Goal: Information Seeking & Learning: Learn about a topic

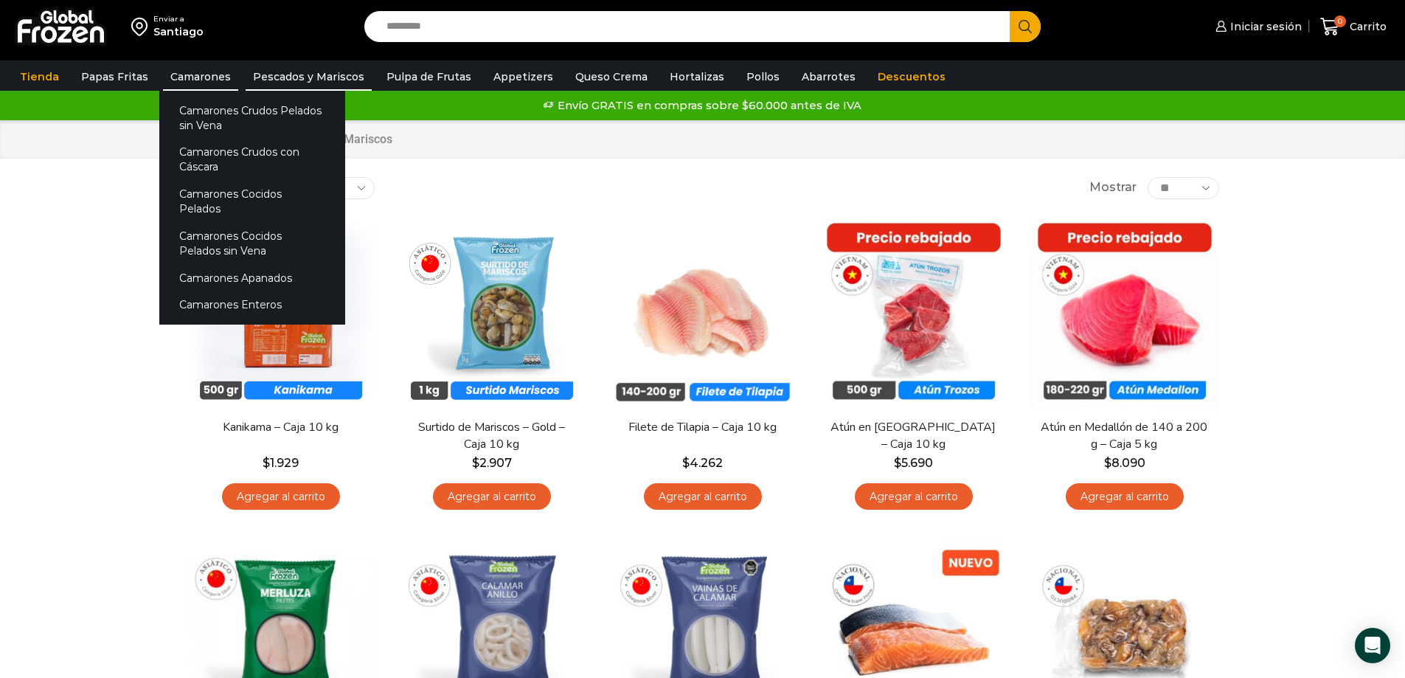
click at [215, 69] on link "Camarones" at bounding box center [200, 77] width 75 height 28
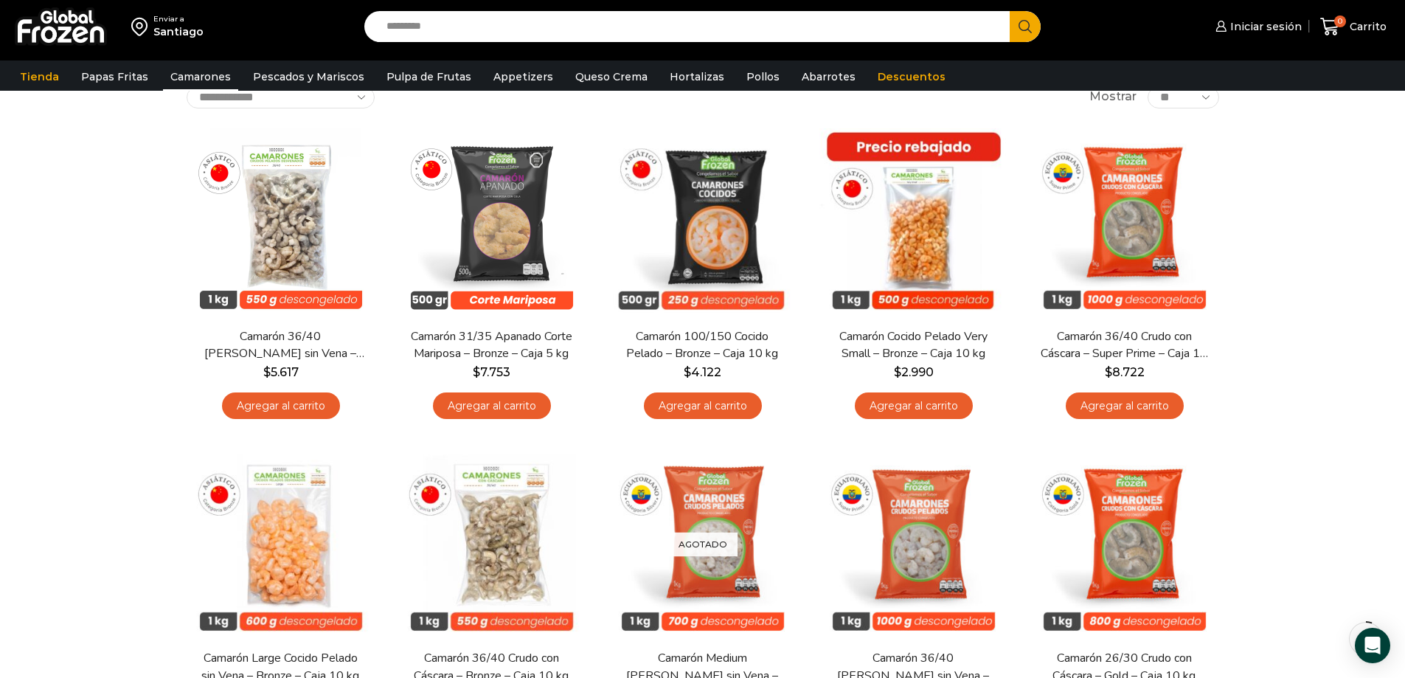
scroll to position [74, 0]
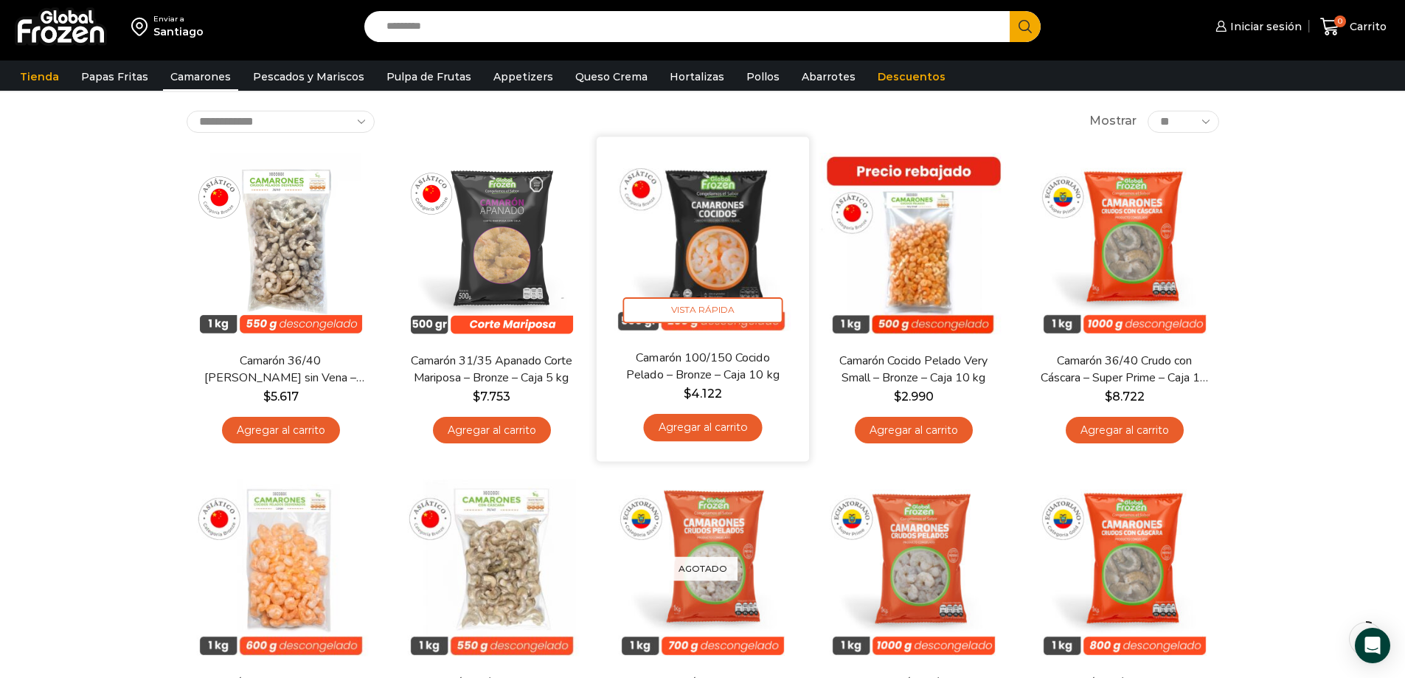
click at [730, 266] on img at bounding box center [703, 243] width 190 height 190
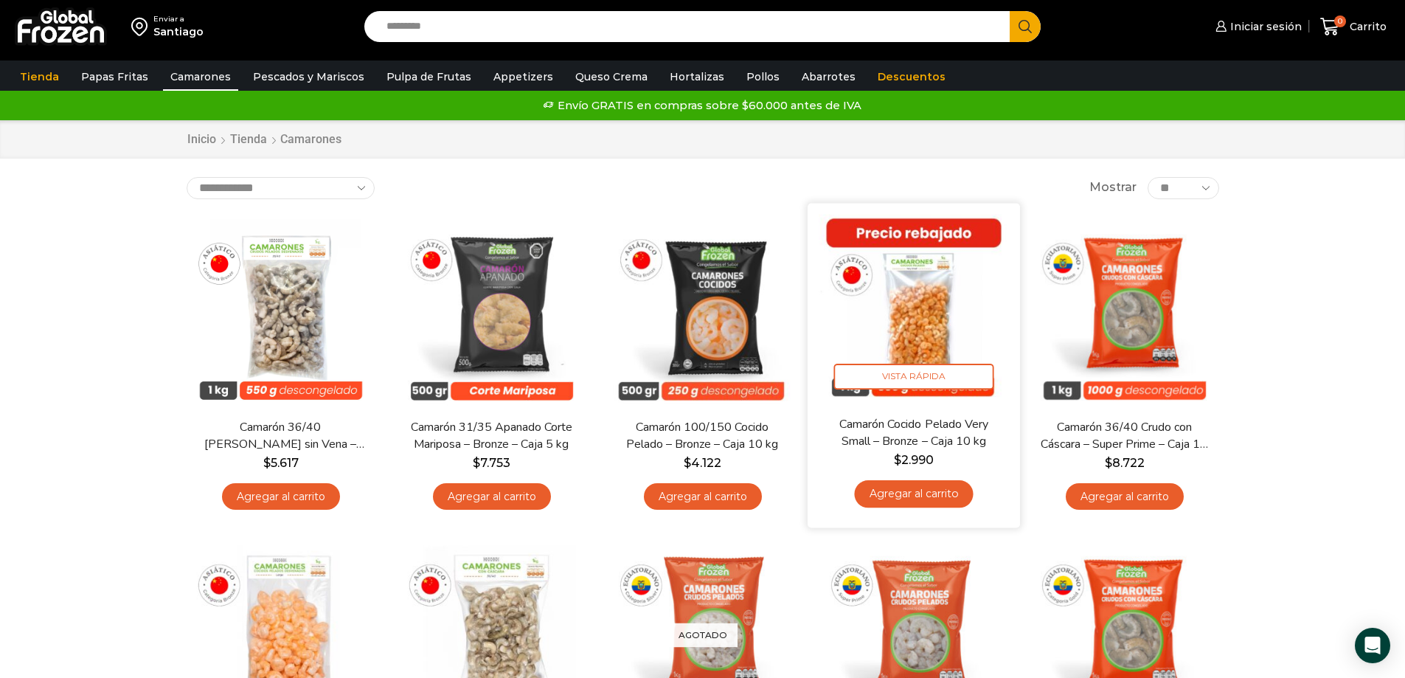
click at [915, 287] on img at bounding box center [914, 309] width 190 height 190
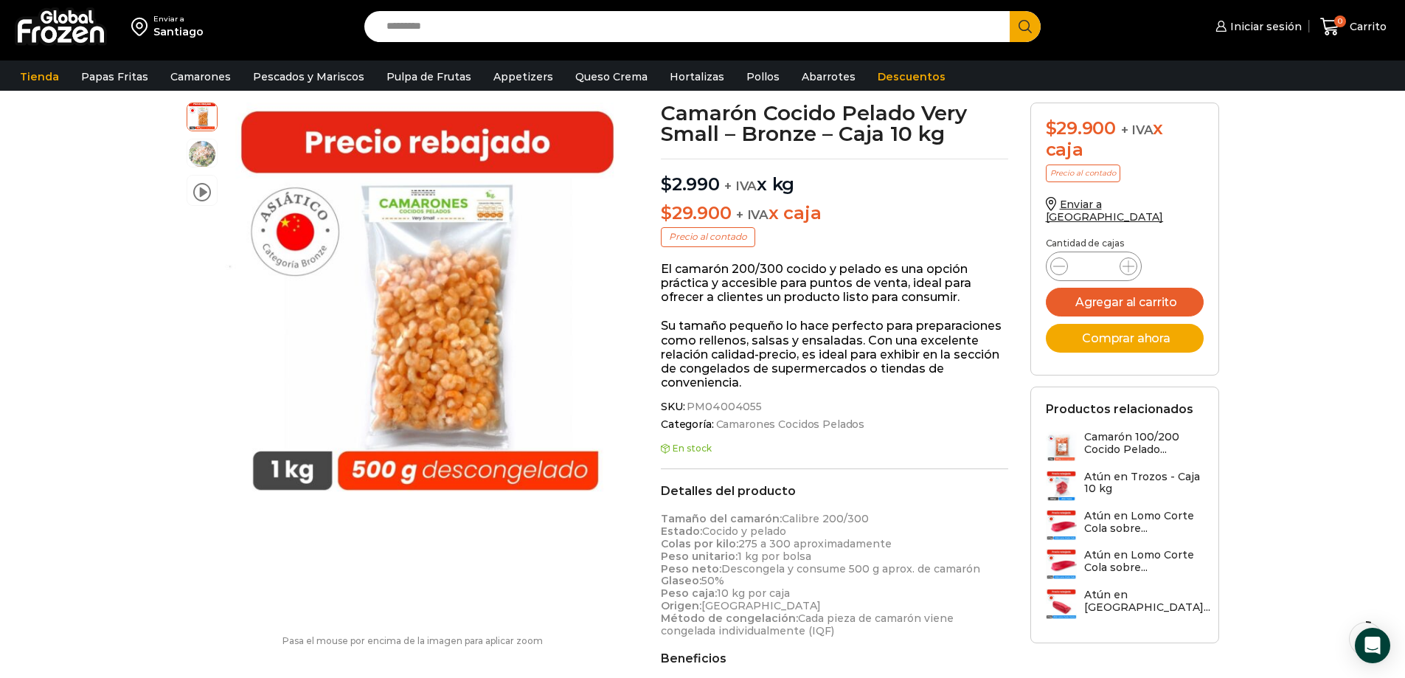
scroll to position [74, 0]
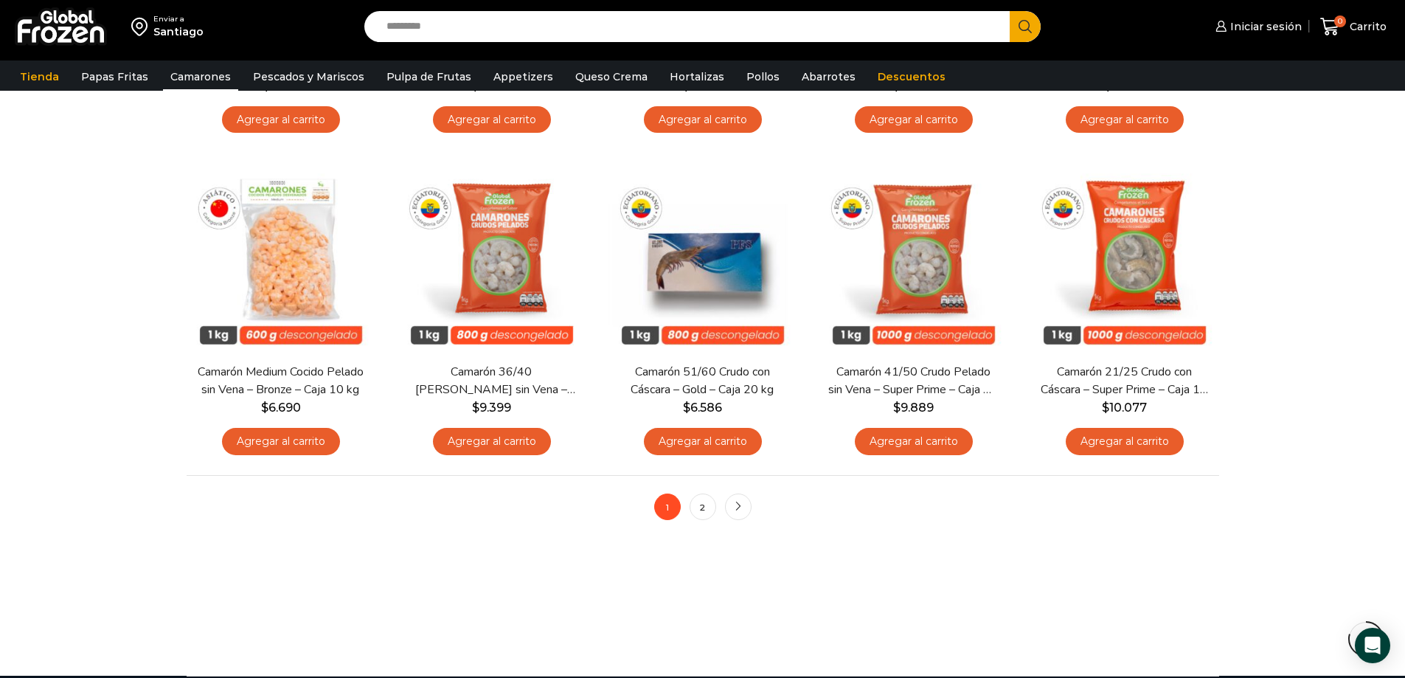
scroll to position [1106, 0]
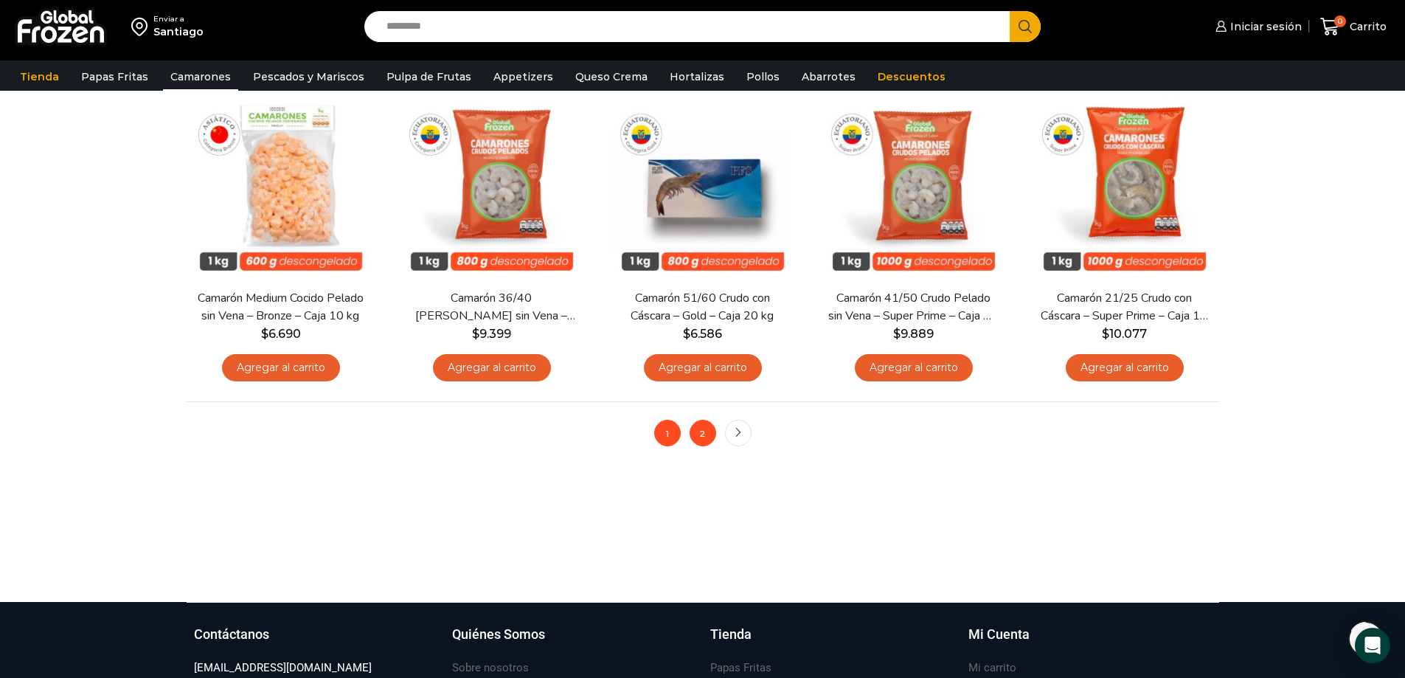
click at [705, 432] on link "2" at bounding box center [703, 433] width 27 height 27
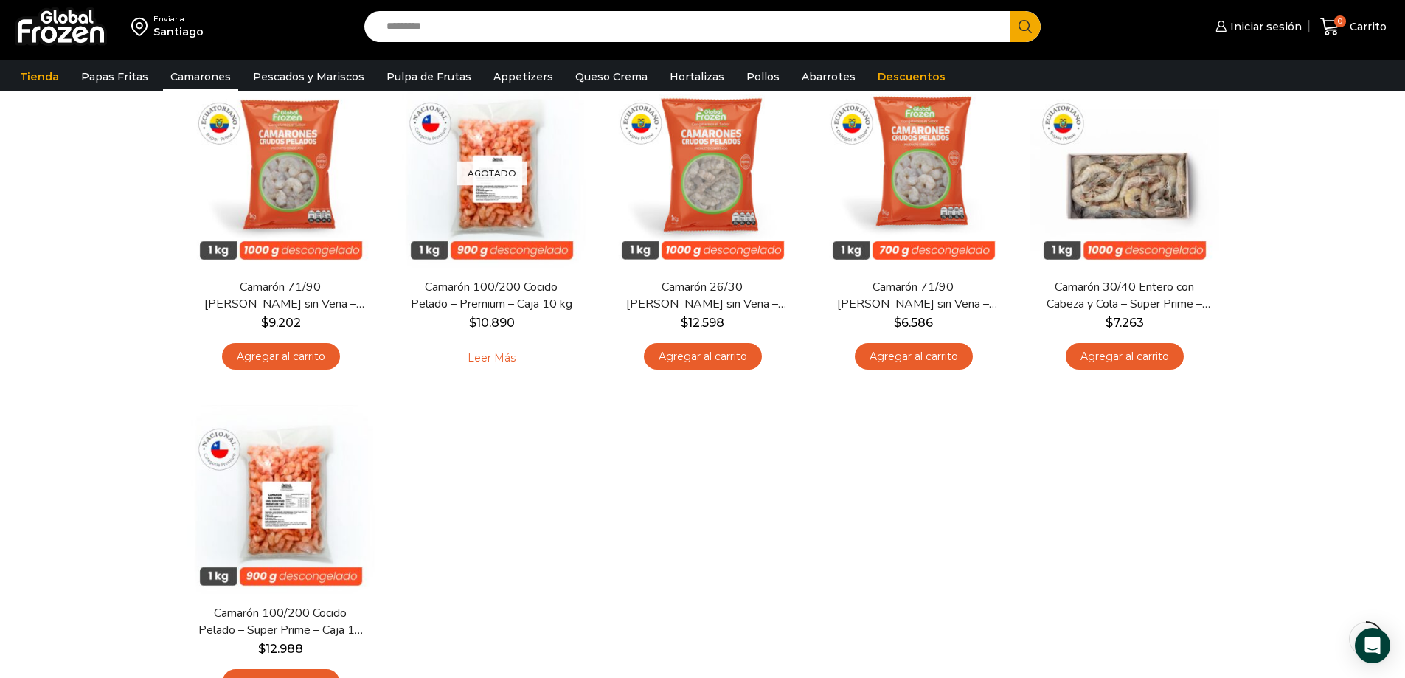
scroll to position [295, 0]
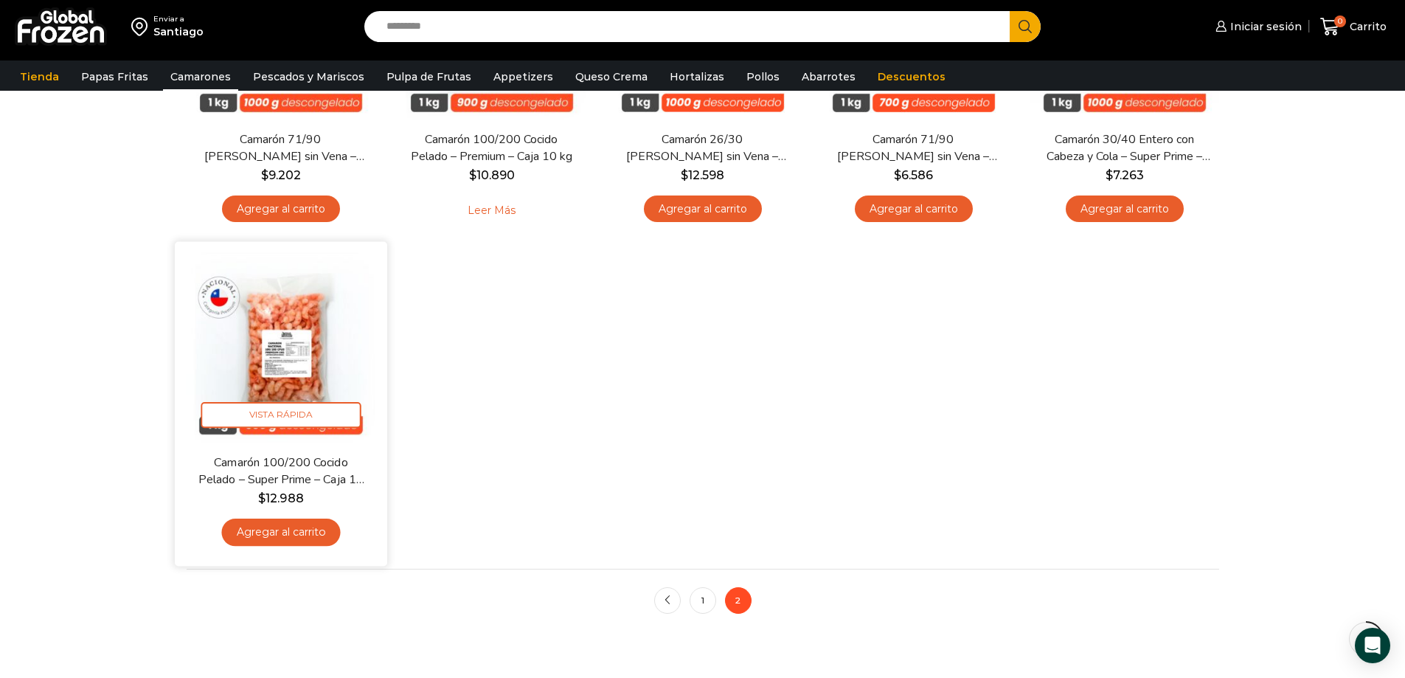
click at [284, 295] on img at bounding box center [281, 347] width 190 height 190
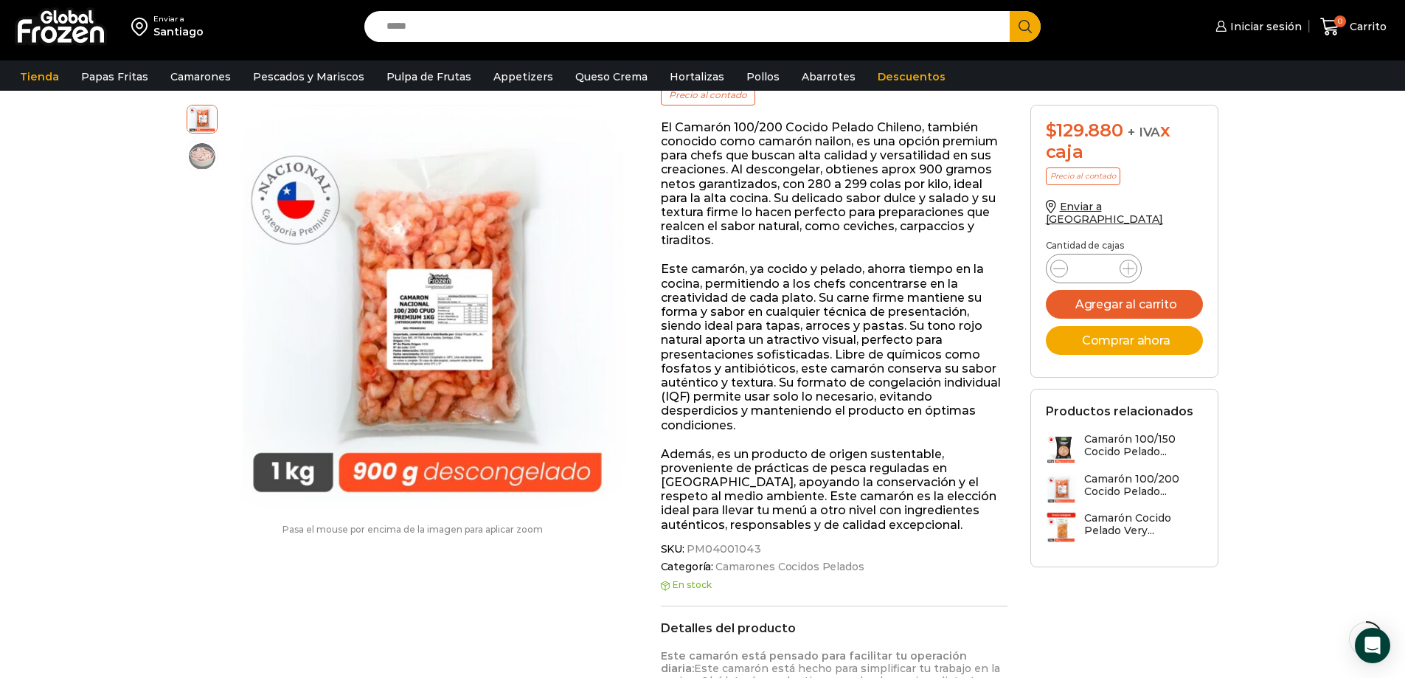
scroll to position [226, 0]
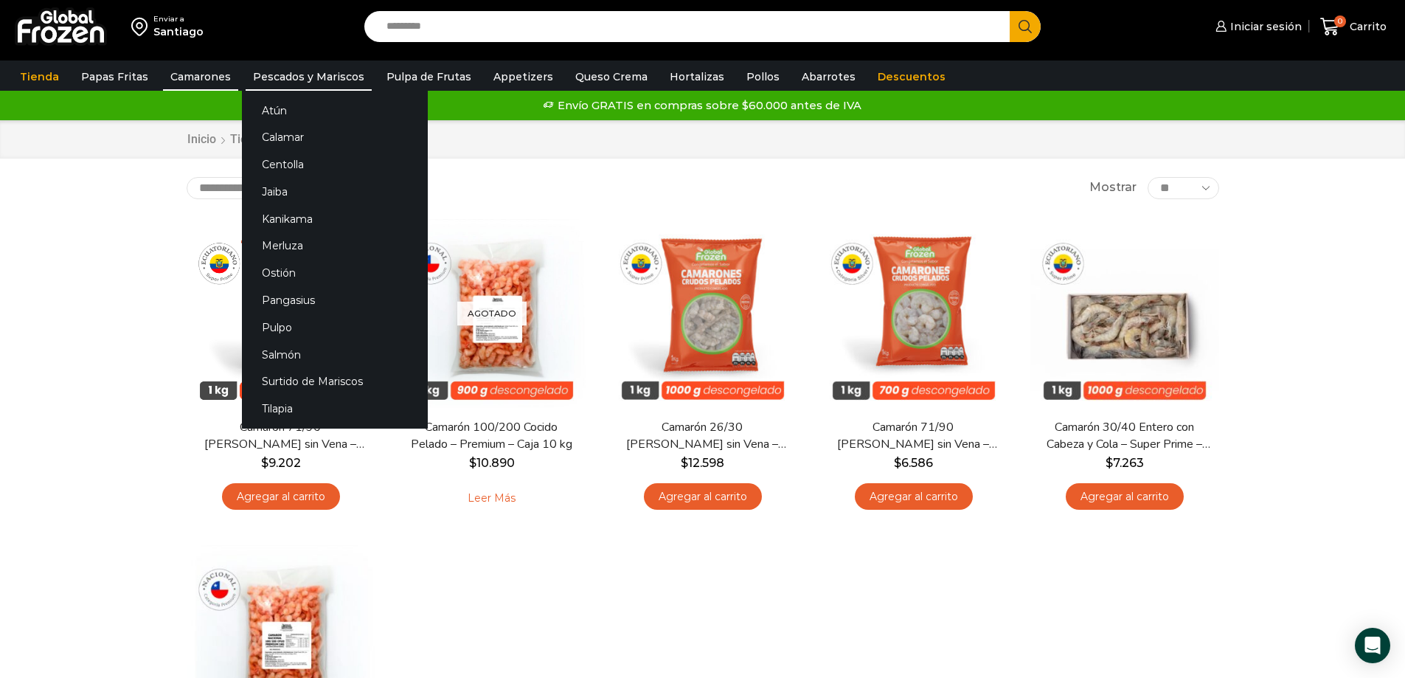
click at [286, 80] on link "Pescados y Mariscos" at bounding box center [309, 77] width 126 height 28
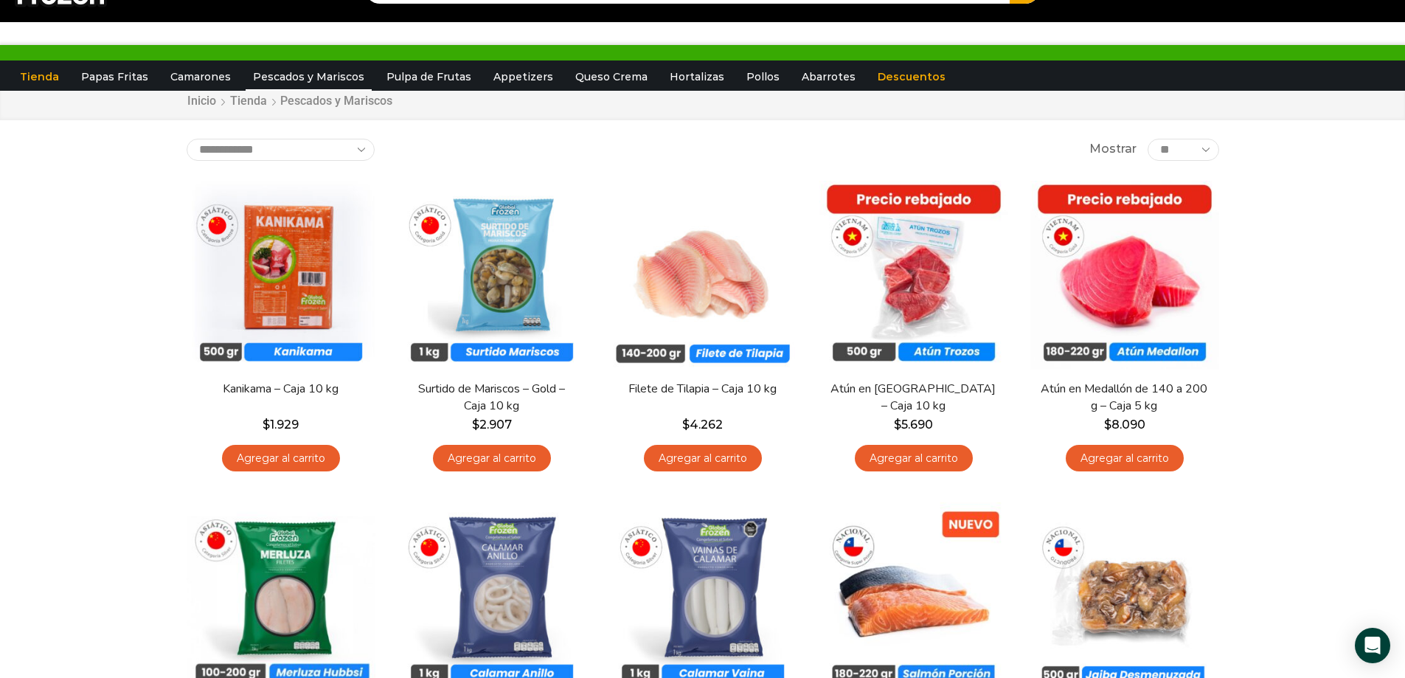
scroll to position [74, 0]
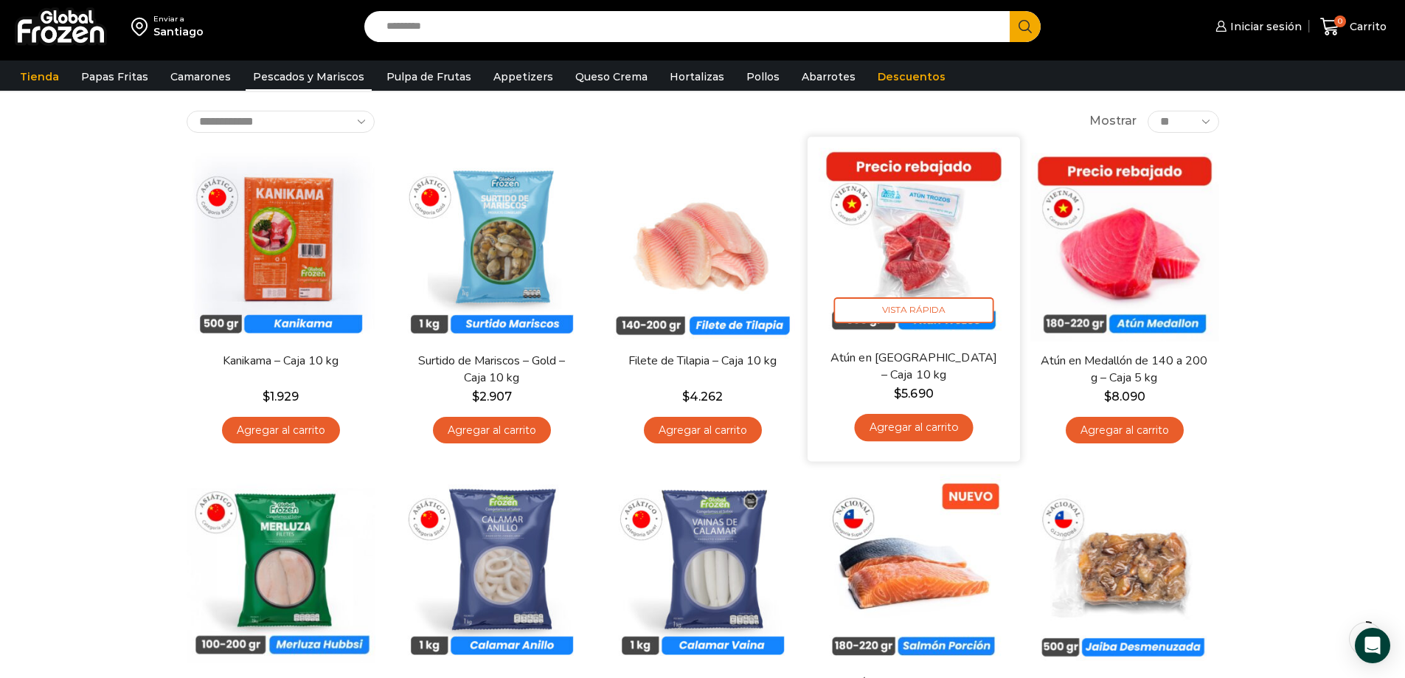
click at [895, 222] on img at bounding box center [914, 243] width 190 height 190
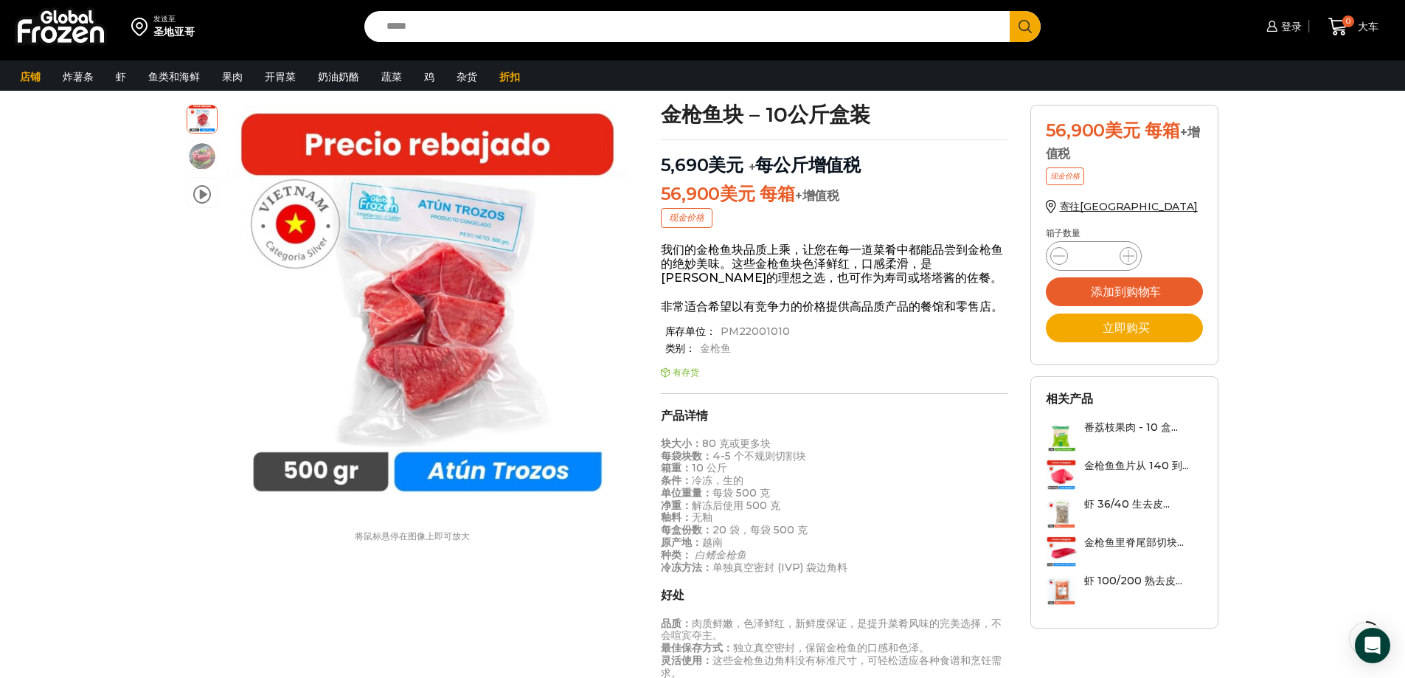
scroll to position [74, 0]
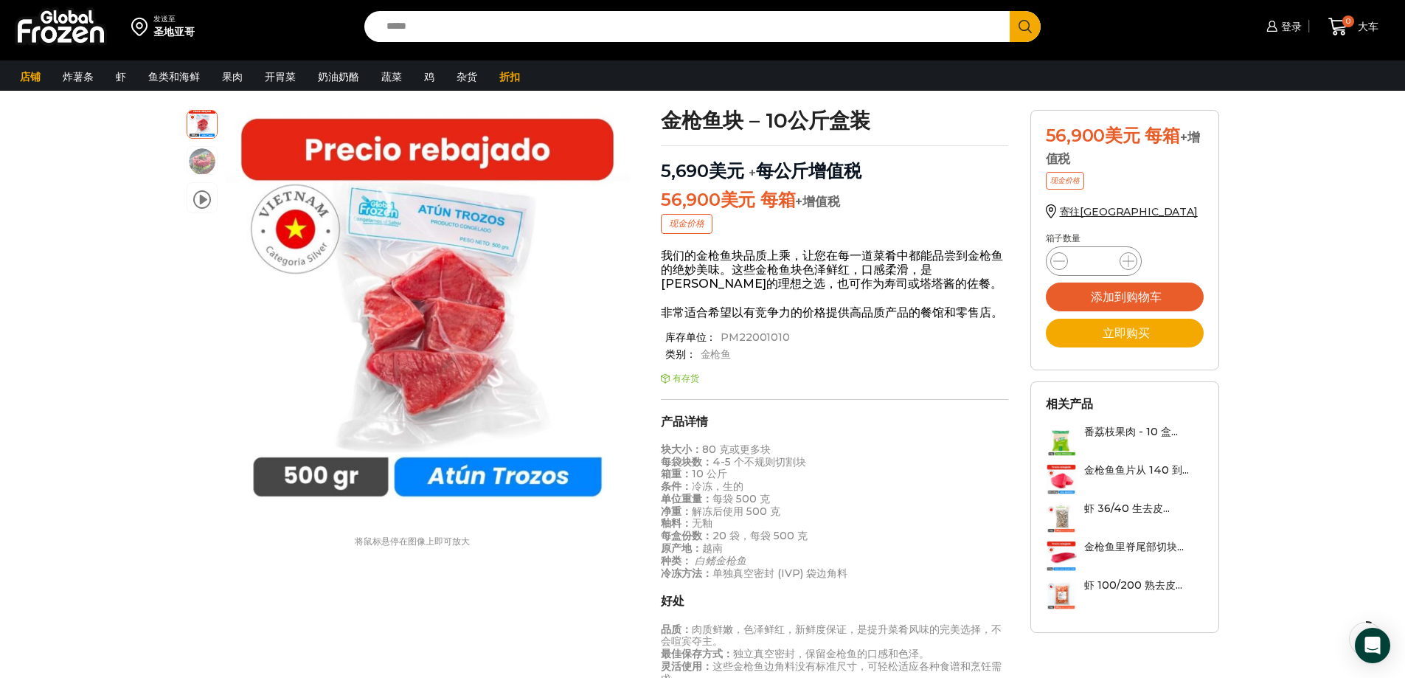
click at [1121, 427] on font "番荔枝果肉 - 10 盒..." at bounding box center [1131, 431] width 94 height 13
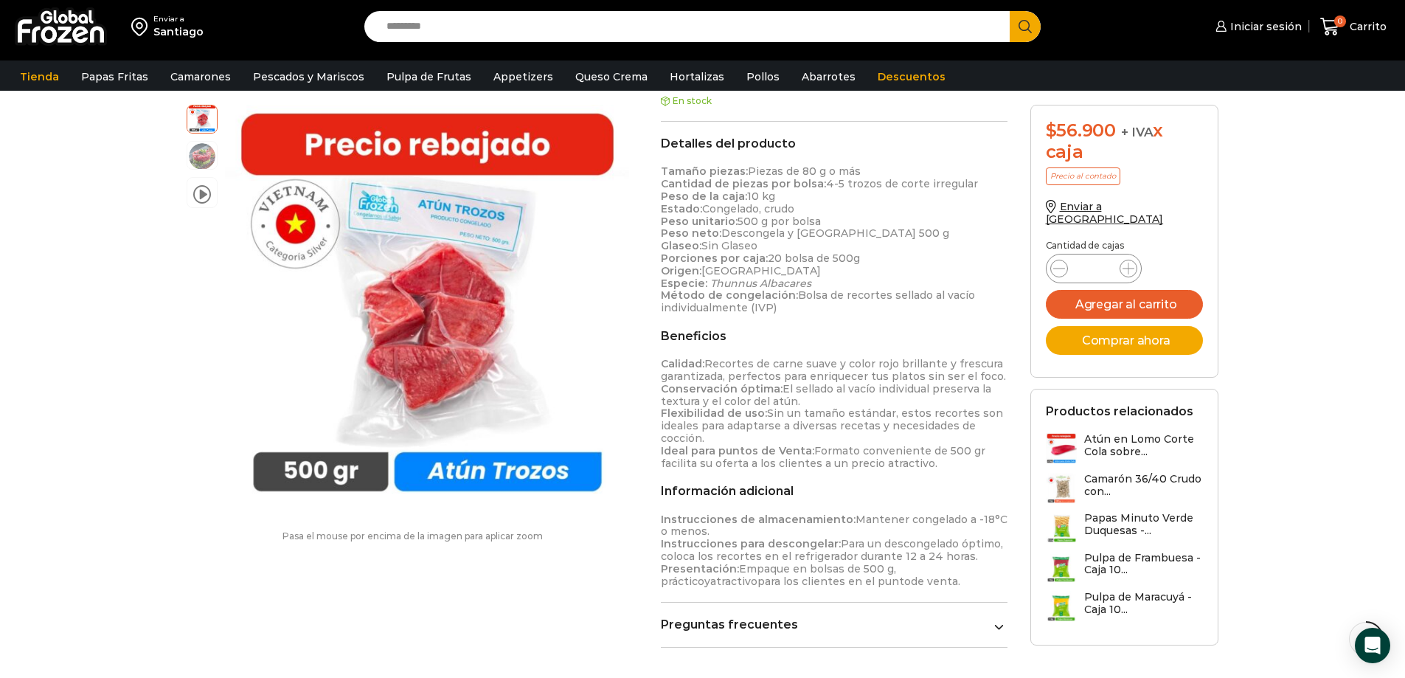
scroll to position [517, 0]
